Goal: Navigation & Orientation: Find specific page/section

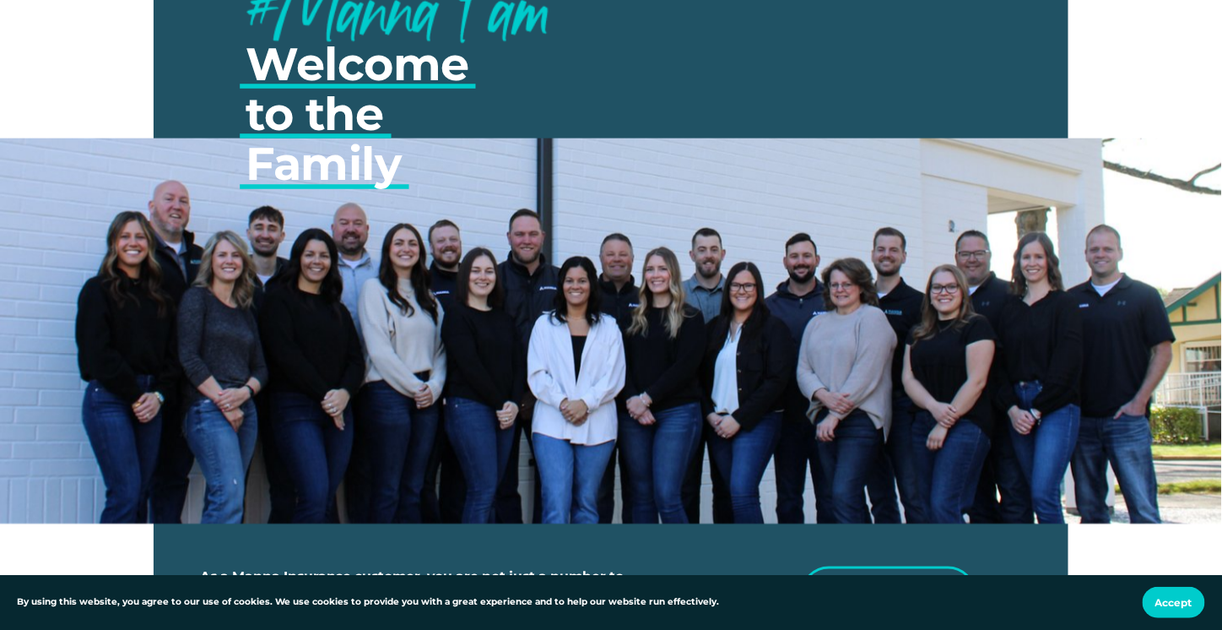
scroll to position [5318, 0]
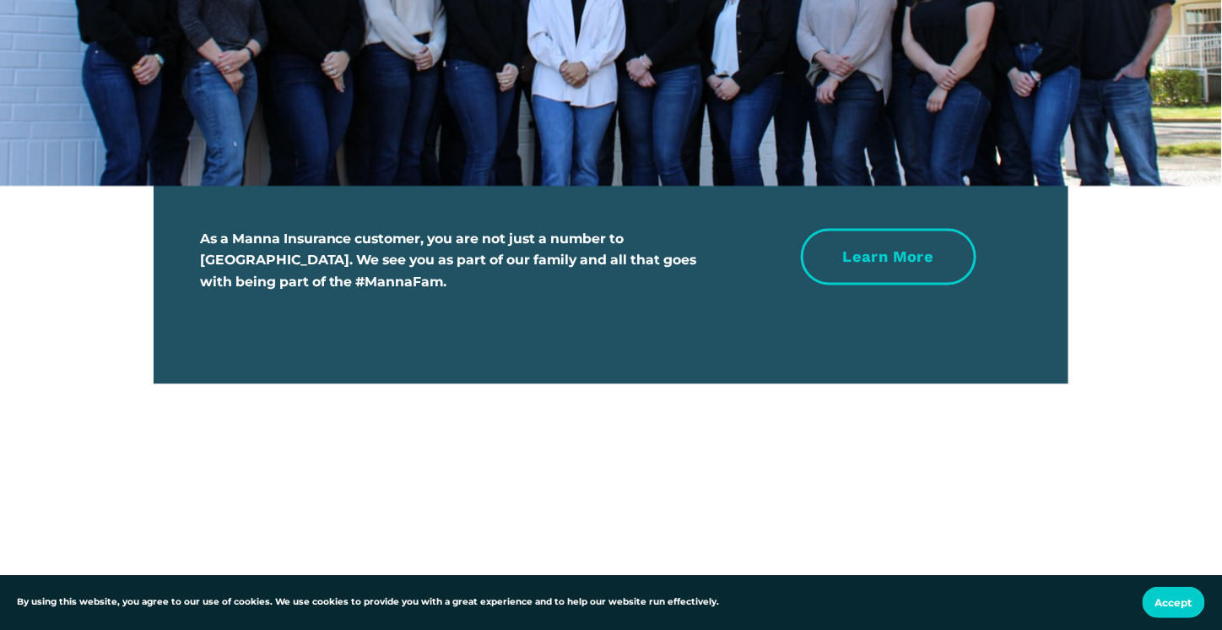
click at [907, 281] on link "Learn more" at bounding box center [889, 257] width 176 height 57
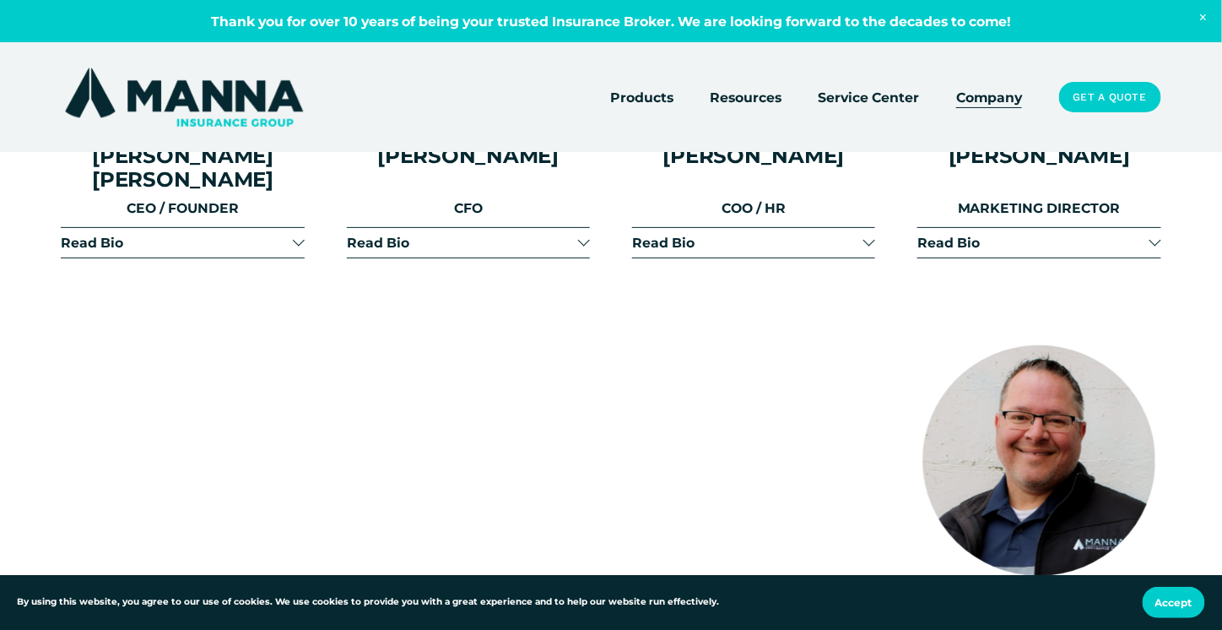
scroll to position [1941, 0]
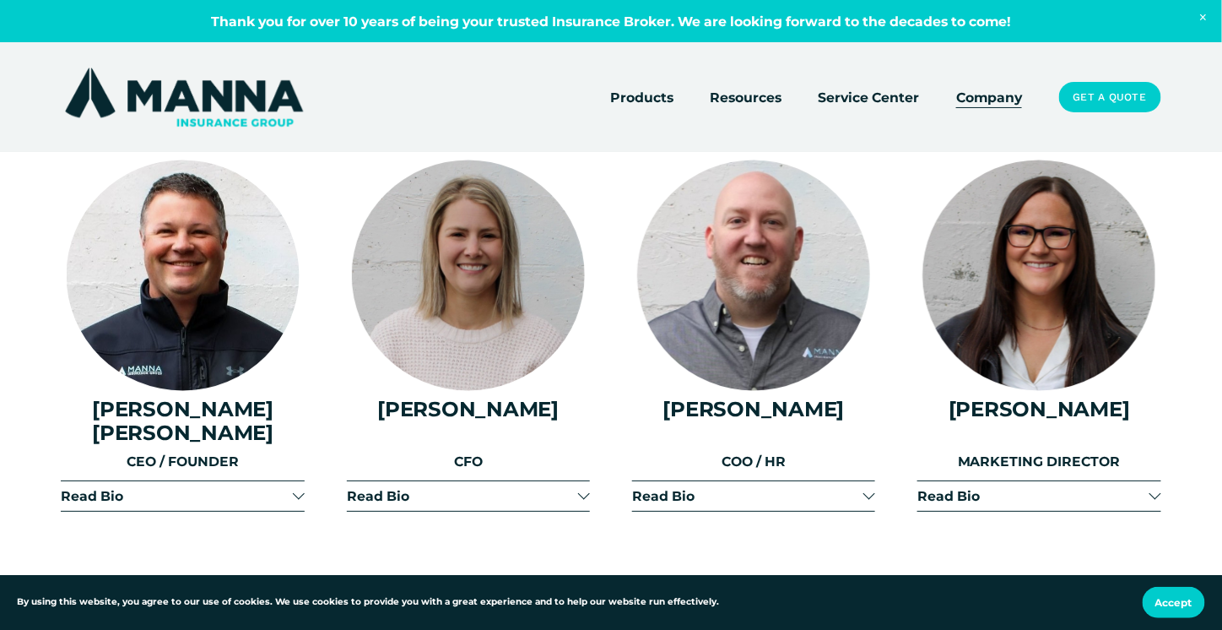
click at [993, 98] on link "Company" at bounding box center [989, 97] width 66 height 24
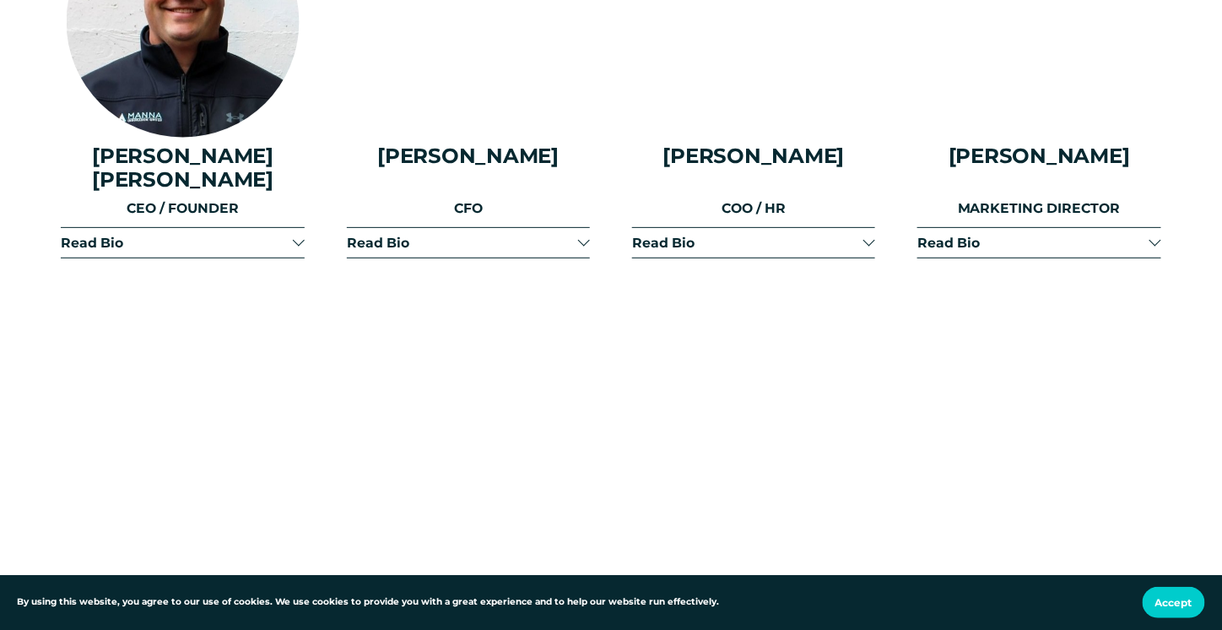
scroll to position [1941, 0]
